Goal: Transaction & Acquisition: Purchase product/service

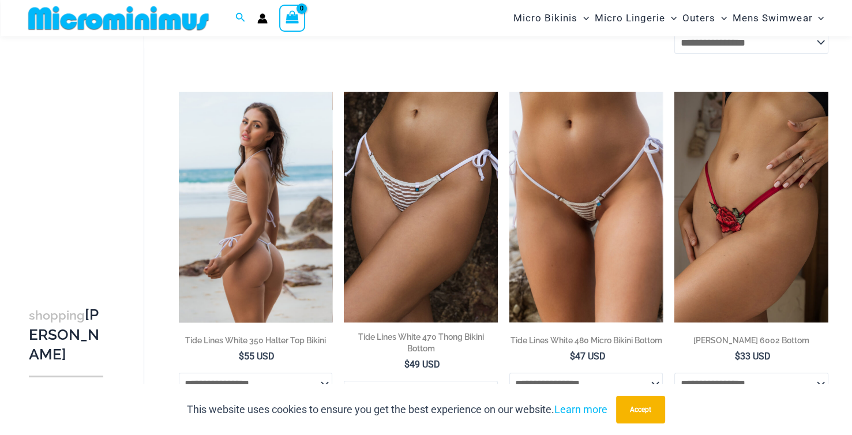
scroll to position [393, 0]
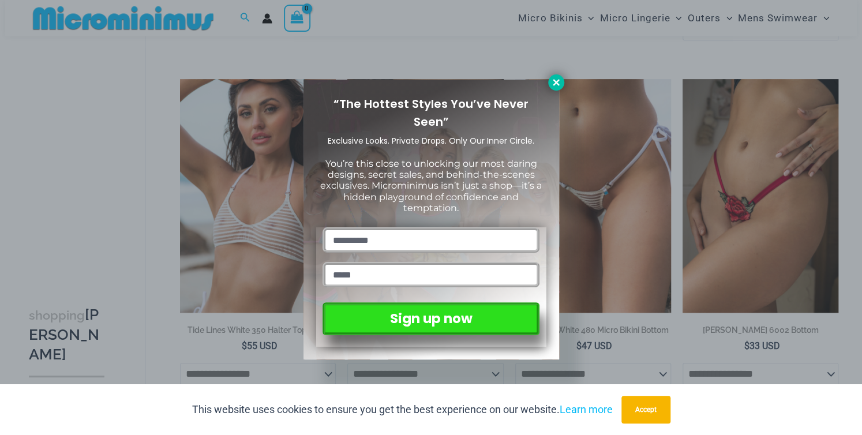
click at [558, 80] on icon at bounding box center [556, 82] width 6 height 6
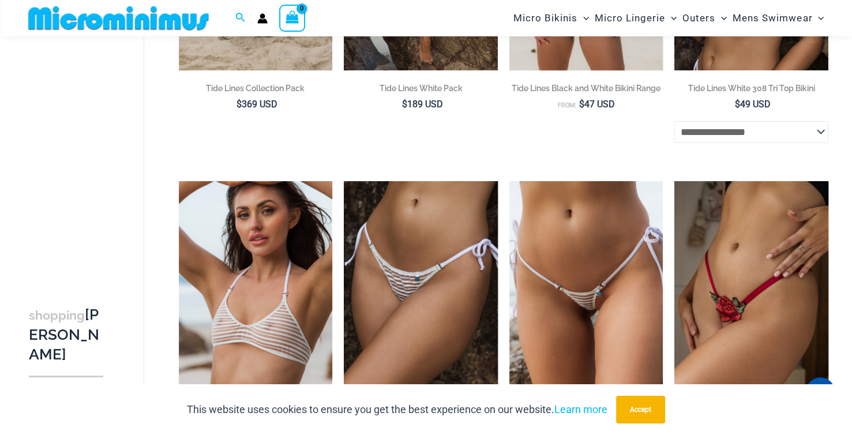
scroll to position [351, 0]
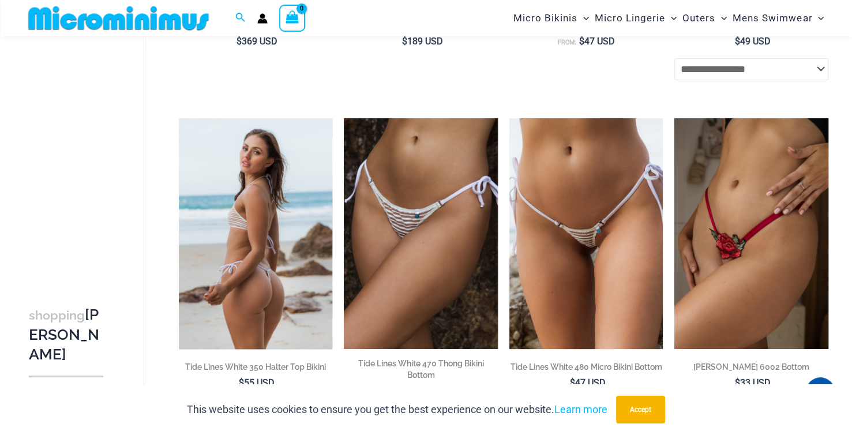
click at [271, 180] on img at bounding box center [256, 233] width 154 height 231
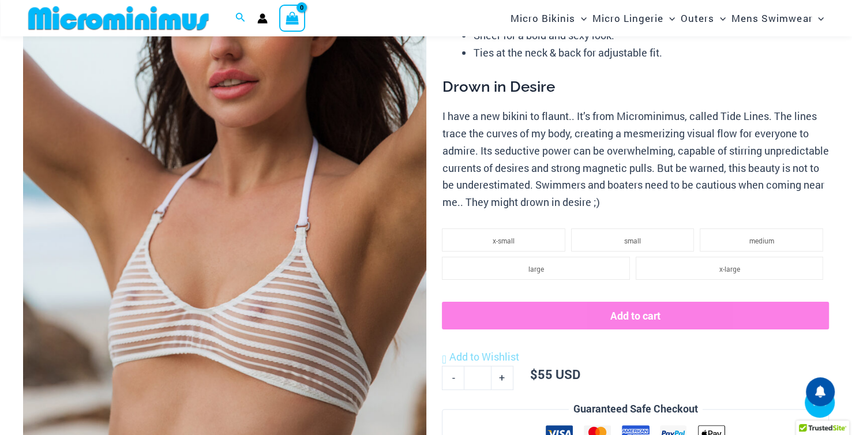
scroll to position [750, 0]
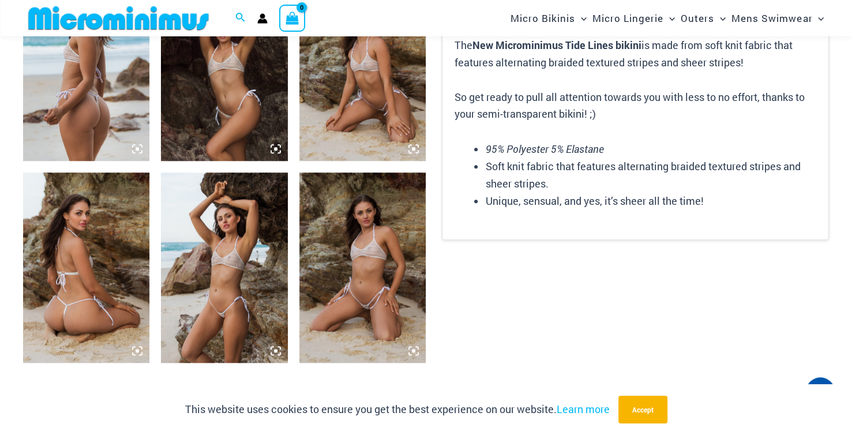
click at [237, 222] on img at bounding box center [224, 268] width 126 height 190
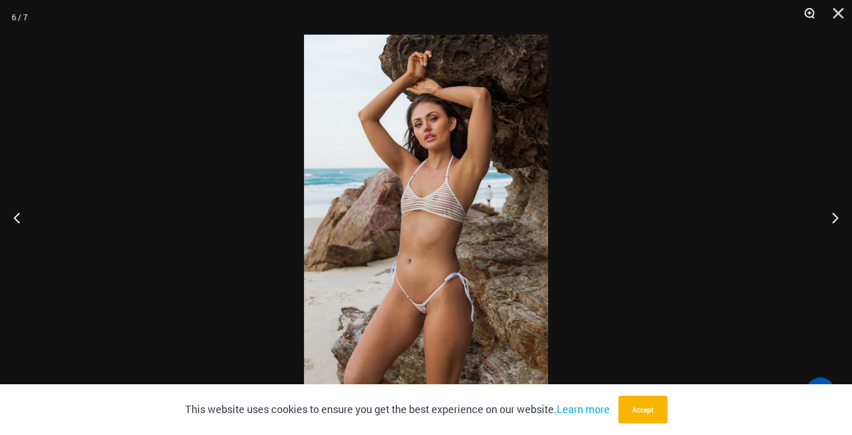
click at [807, 14] on button "Zoom" at bounding box center [805, 17] width 29 height 35
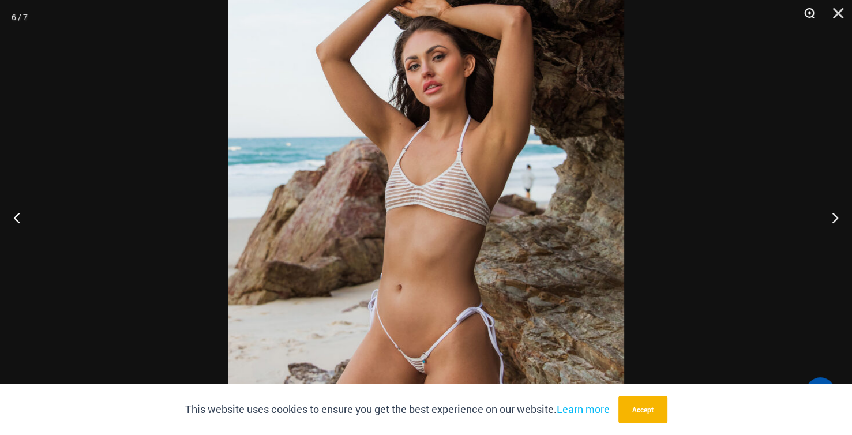
click at [808, 14] on button "Zoom" at bounding box center [805, 17] width 29 height 35
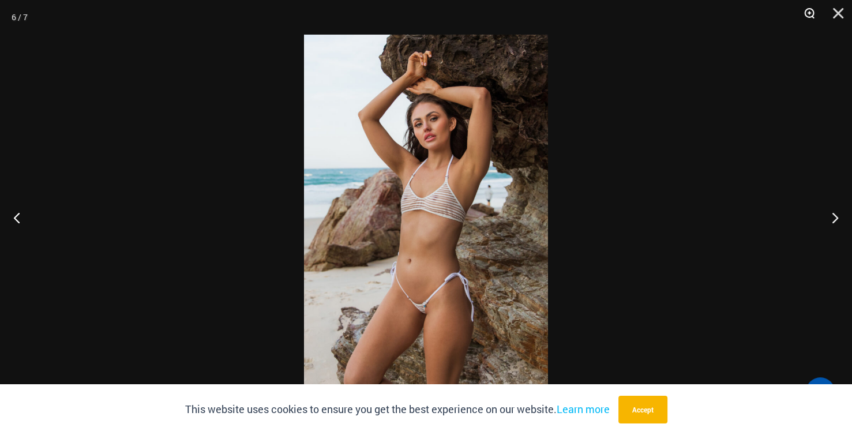
click at [808, 14] on button "Zoom" at bounding box center [805, 17] width 29 height 35
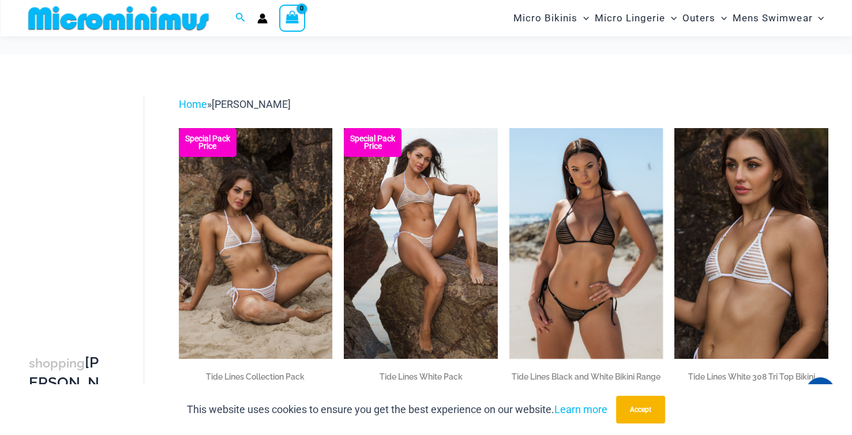
scroll to position [55, 0]
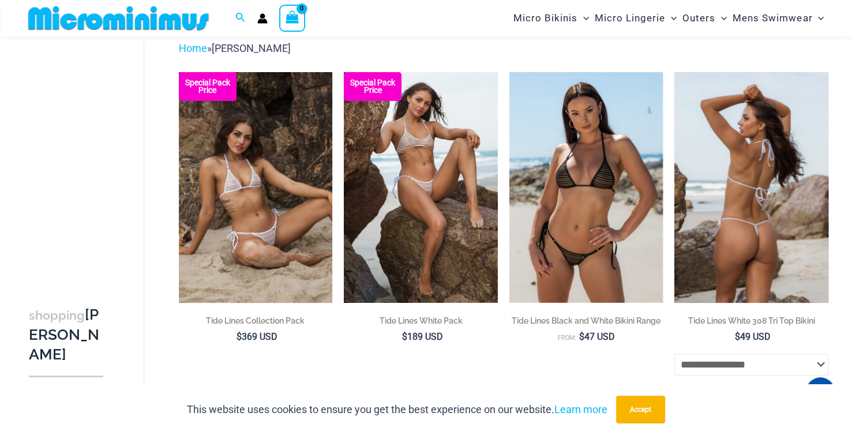
click at [764, 242] on img at bounding box center [751, 187] width 154 height 231
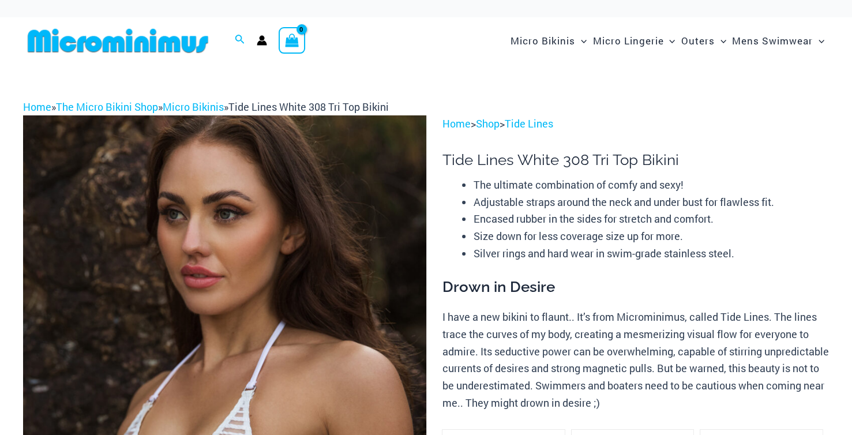
scroll to position [173, 0]
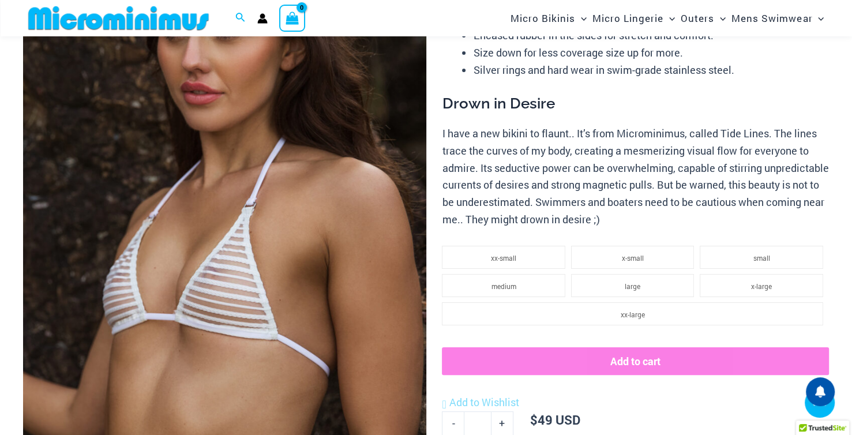
drag, startPoint x: 238, startPoint y: 293, endPoint x: 228, endPoint y: 309, distance: 19.1
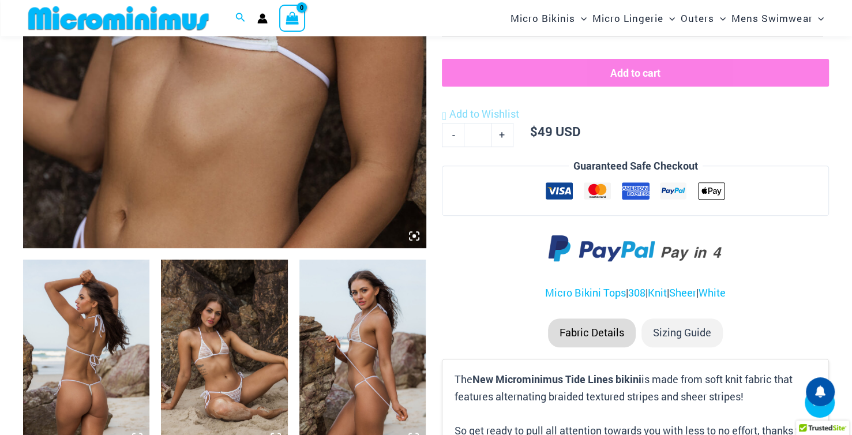
click at [225, 328] on img at bounding box center [224, 355] width 126 height 190
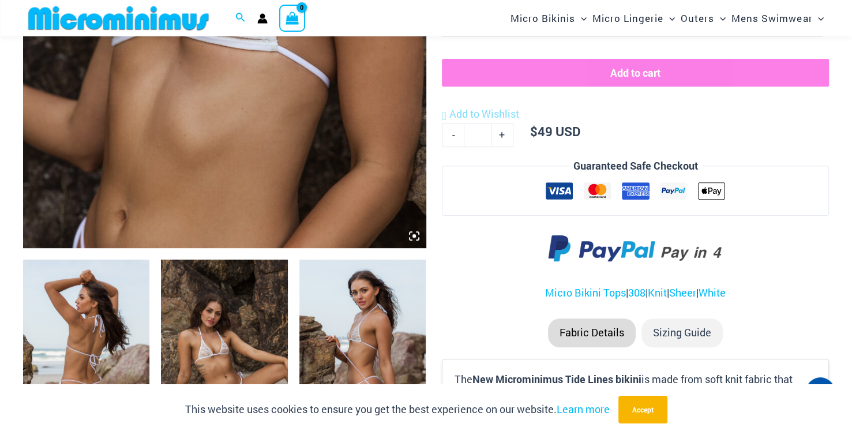
scroll to position [231, 0]
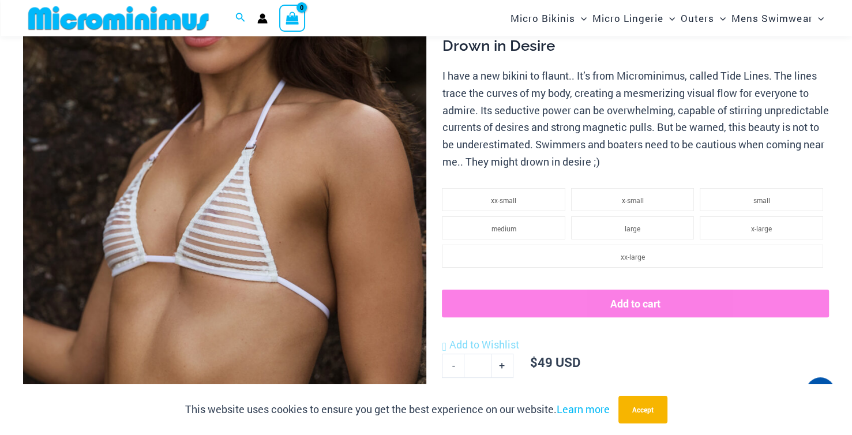
click at [243, 276] on img at bounding box center [224, 176] width 403 height 605
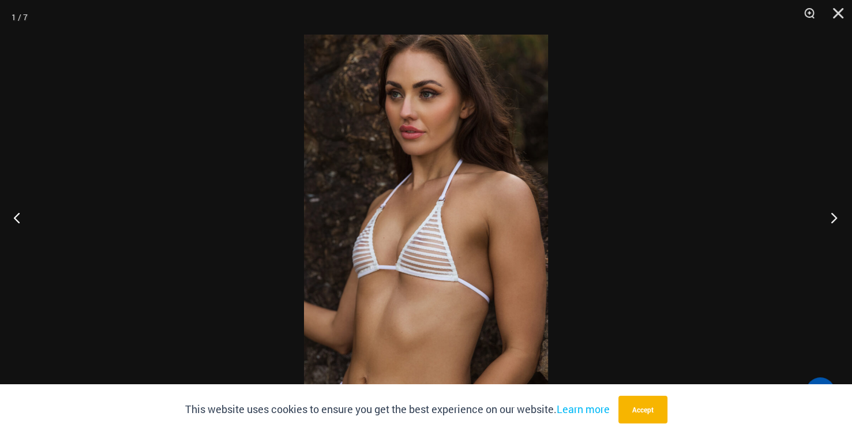
click at [837, 218] on button "Next" at bounding box center [830, 218] width 43 height 58
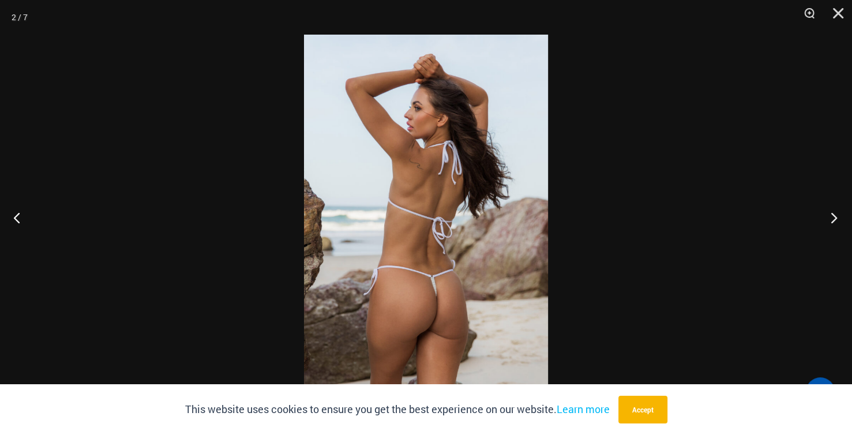
click at [837, 218] on button "Next" at bounding box center [830, 218] width 43 height 58
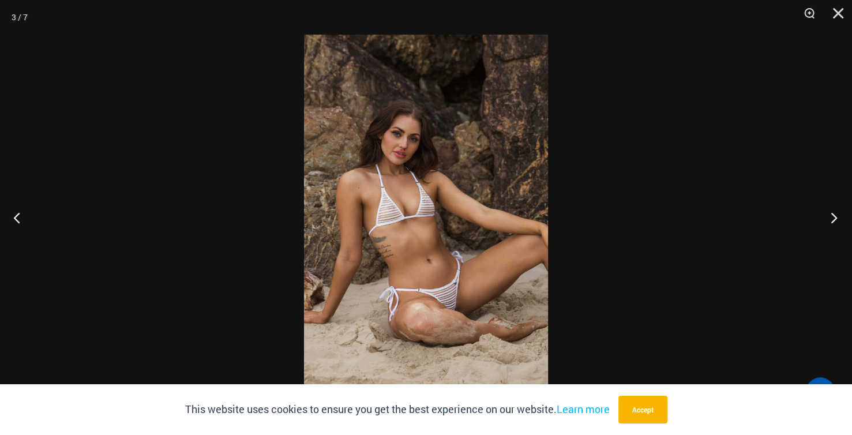
click at [837, 218] on button "Next" at bounding box center [830, 218] width 43 height 58
